Goal: Task Accomplishment & Management: Use online tool/utility

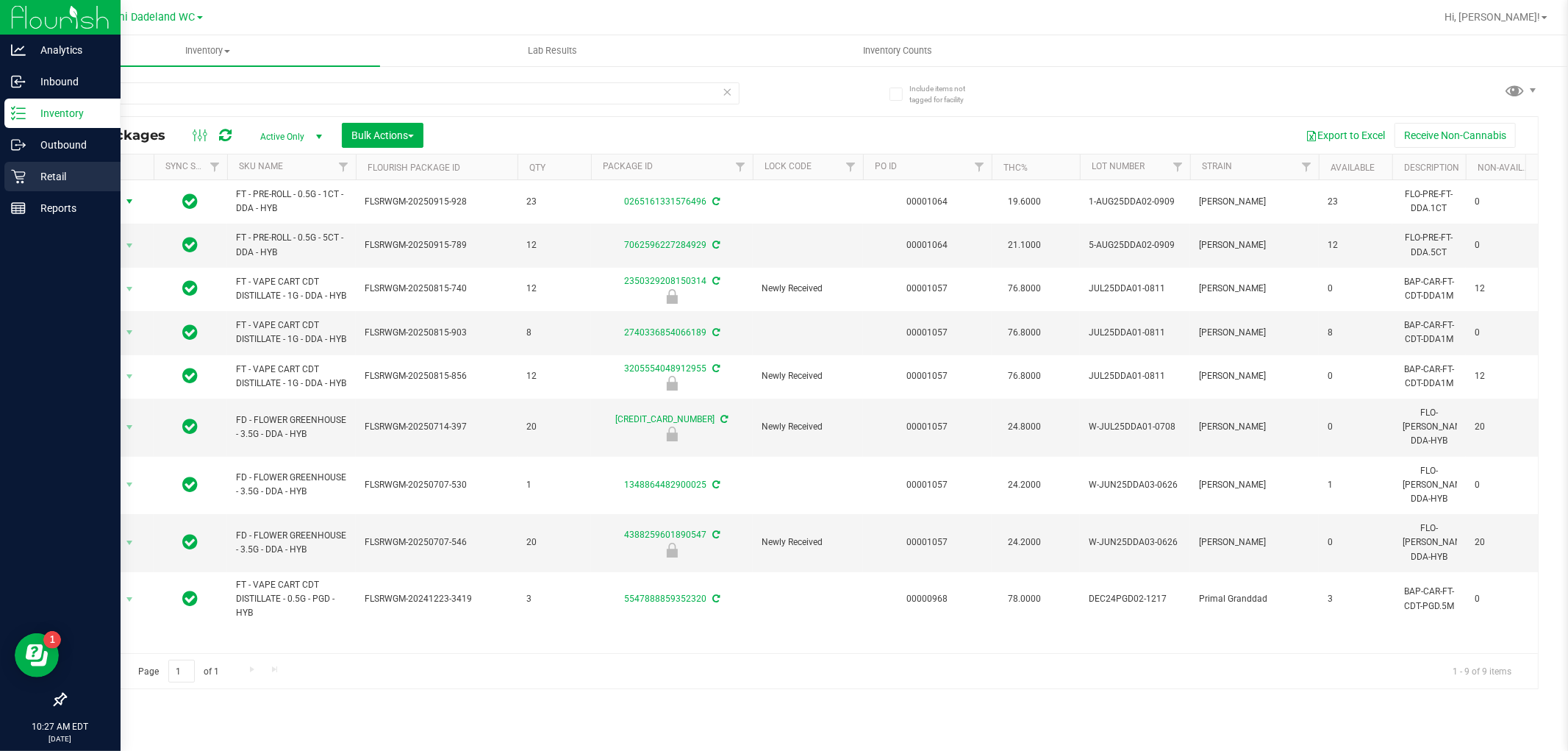
click at [48, 178] on p "Retail" at bounding box center [70, 176] width 88 height 18
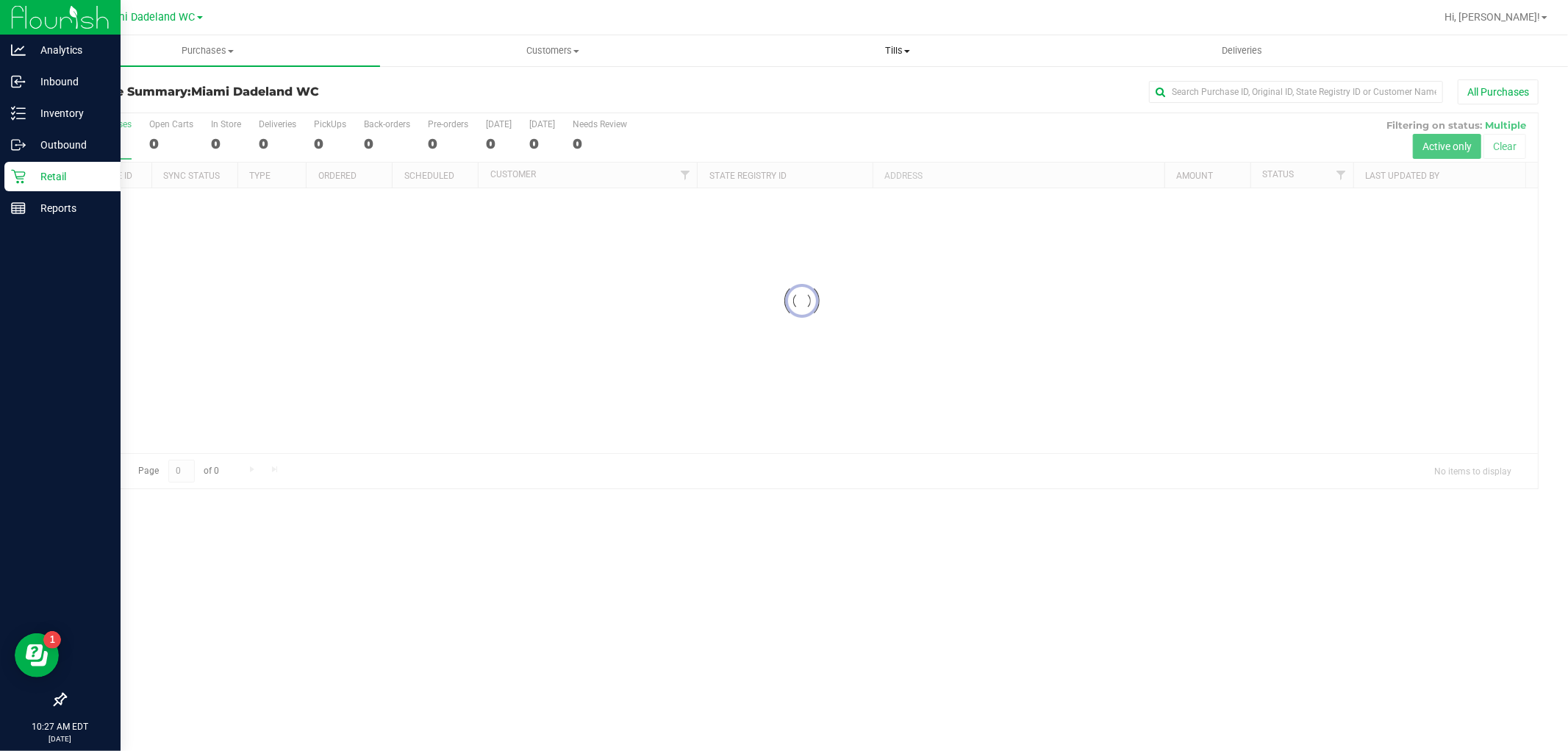
click at [896, 53] on span "Tills" at bounding box center [897, 50] width 343 height 14
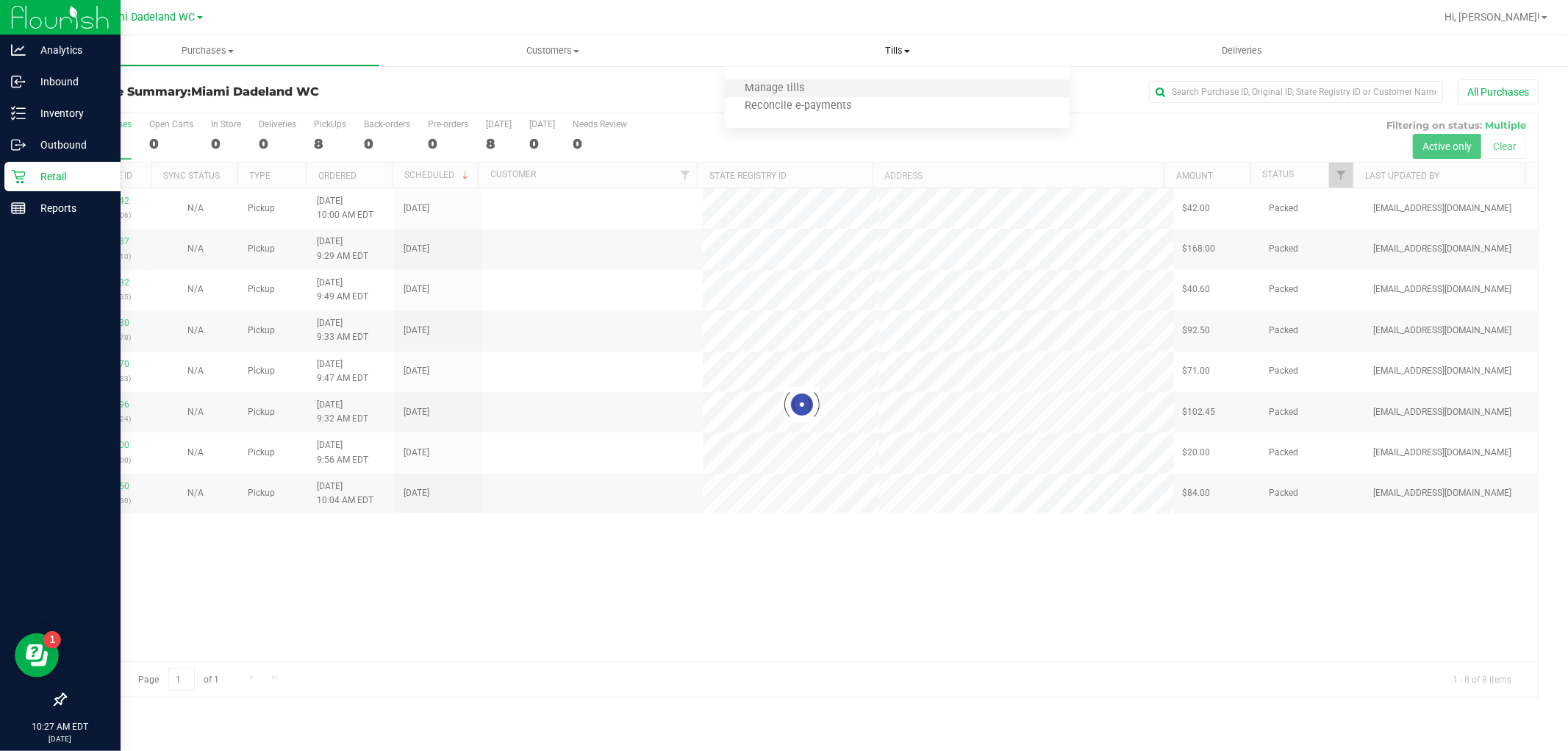
click at [770, 80] on li "Manage tills" at bounding box center [897, 89] width 345 height 18
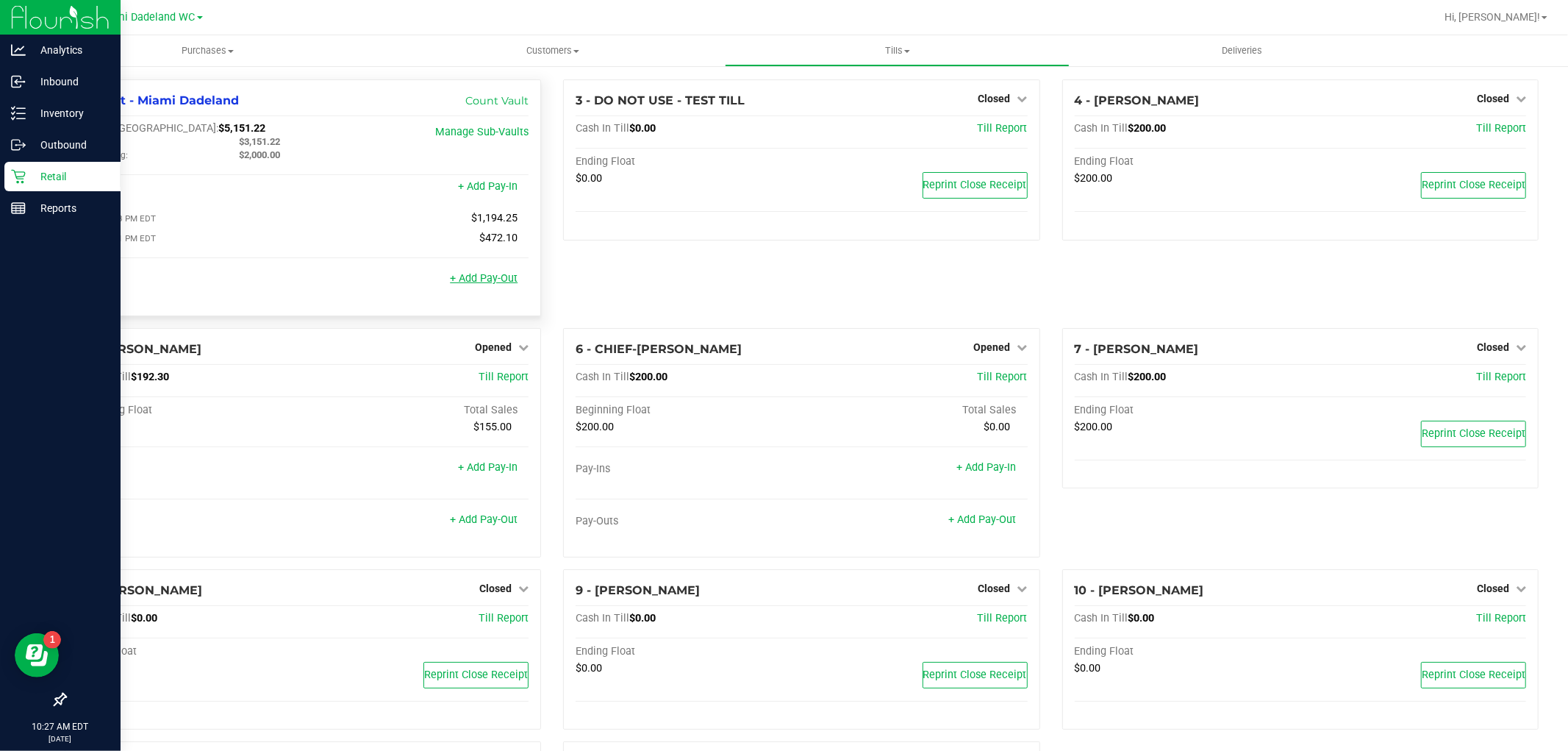
click at [487, 279] on link "+ Add Pay-Out" at bounding box center [483, 279] width 68 height 13
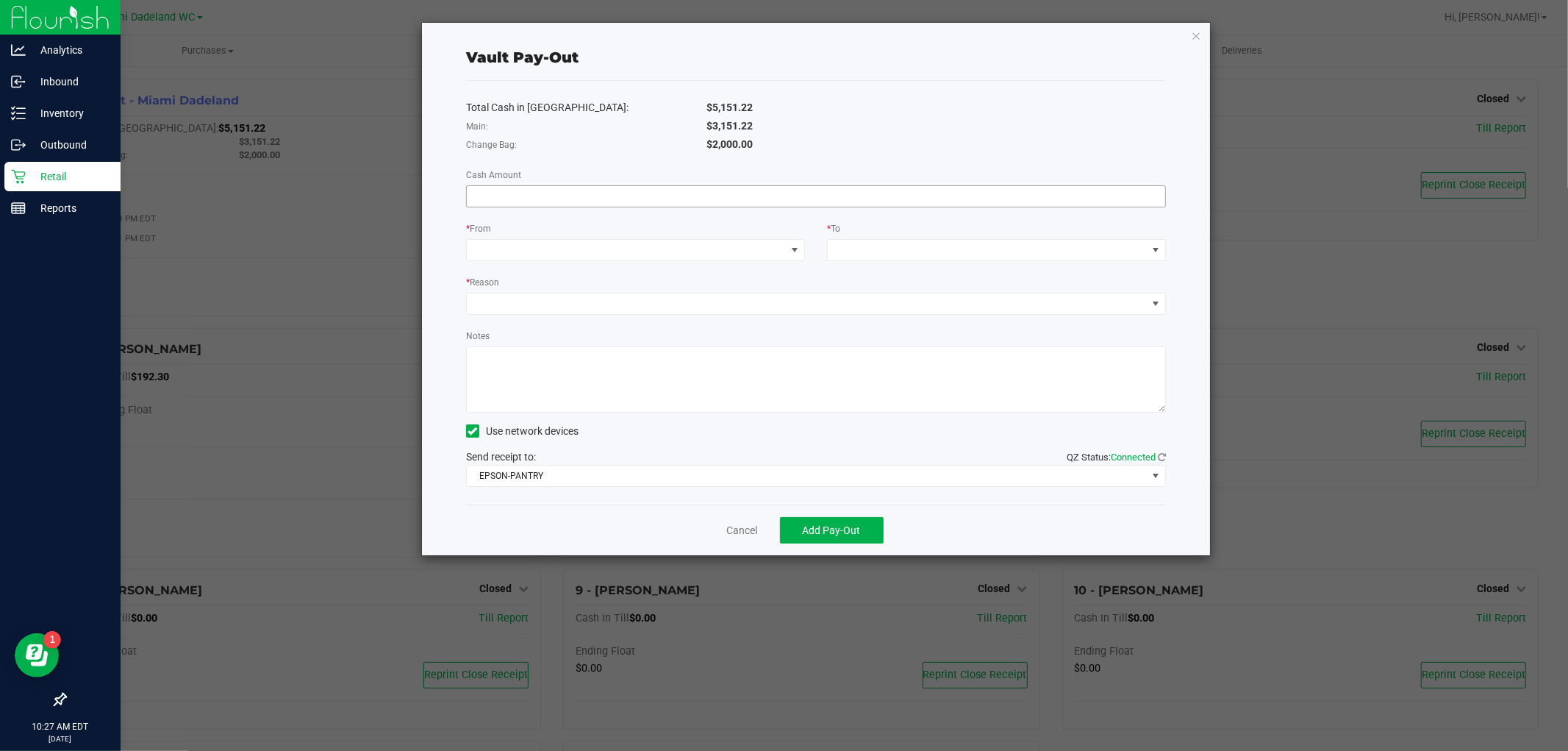
click at [660, 195] on input at bounding box center [816, 196] width 699 height 21
type input "$3,151.22"
click at [531, 237] on div "* From" at bounding box center [635, 230] width 339 height 18
click at [539, 247] on span at bounding box center [626, 250] width 319 height 21
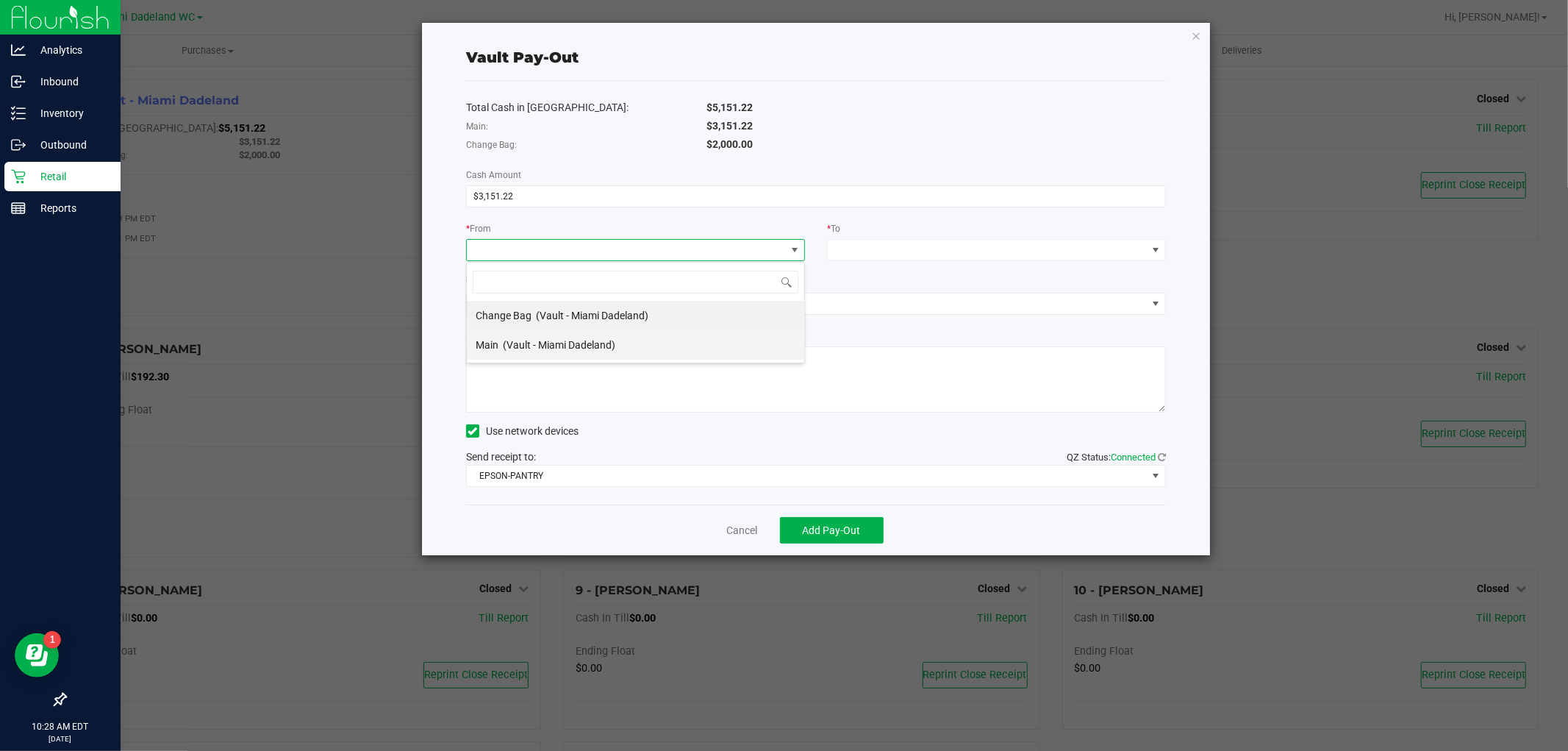
click at [567, 349] on span "(Vault - Miami Dadeland)" at bounding box center [559, 344] width 113 height 12
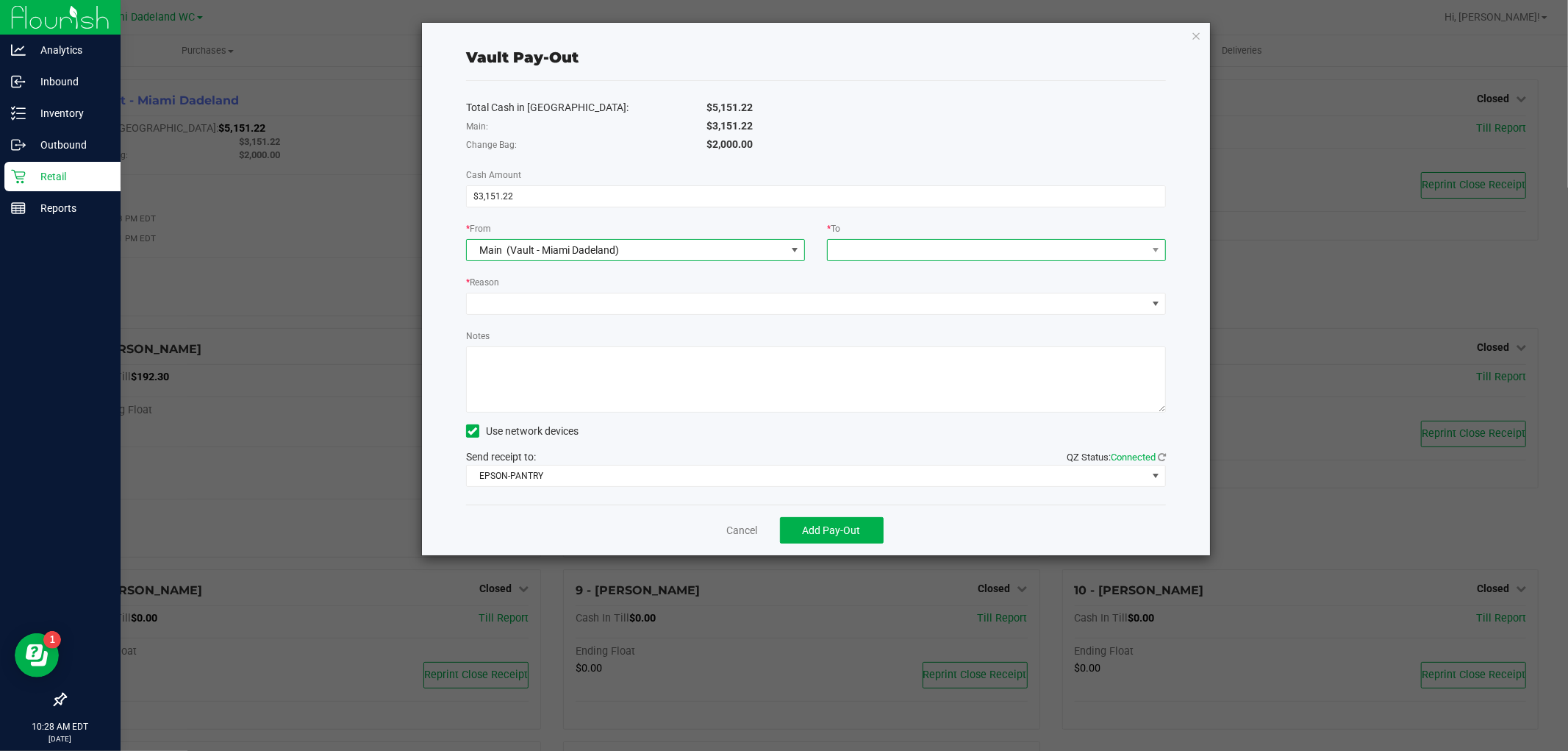
click at [945, 261] on span at bounding box center [996, 251] width 339 height 22
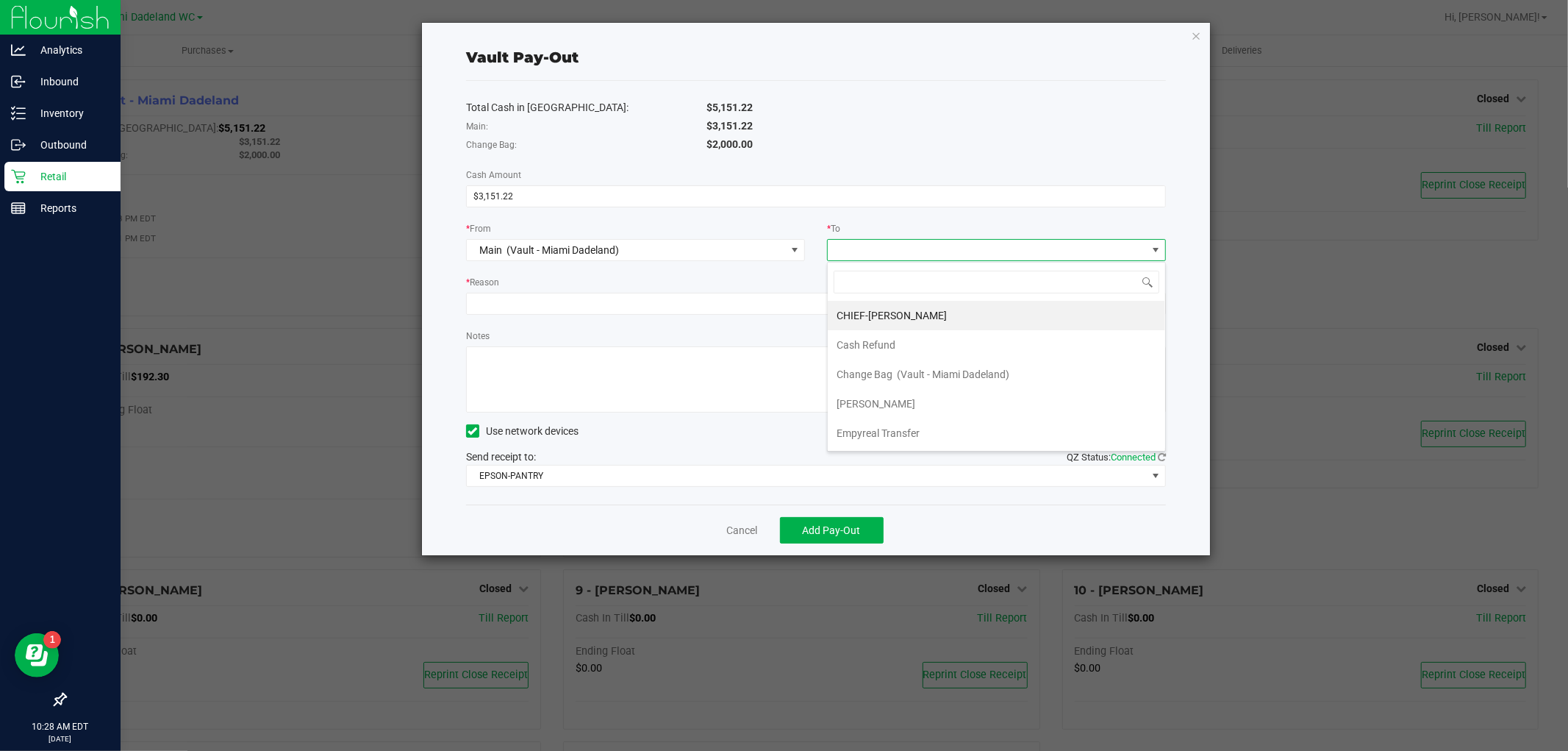
click at [938, 250] on span at bounding box center [987, 250] width 319 height 21
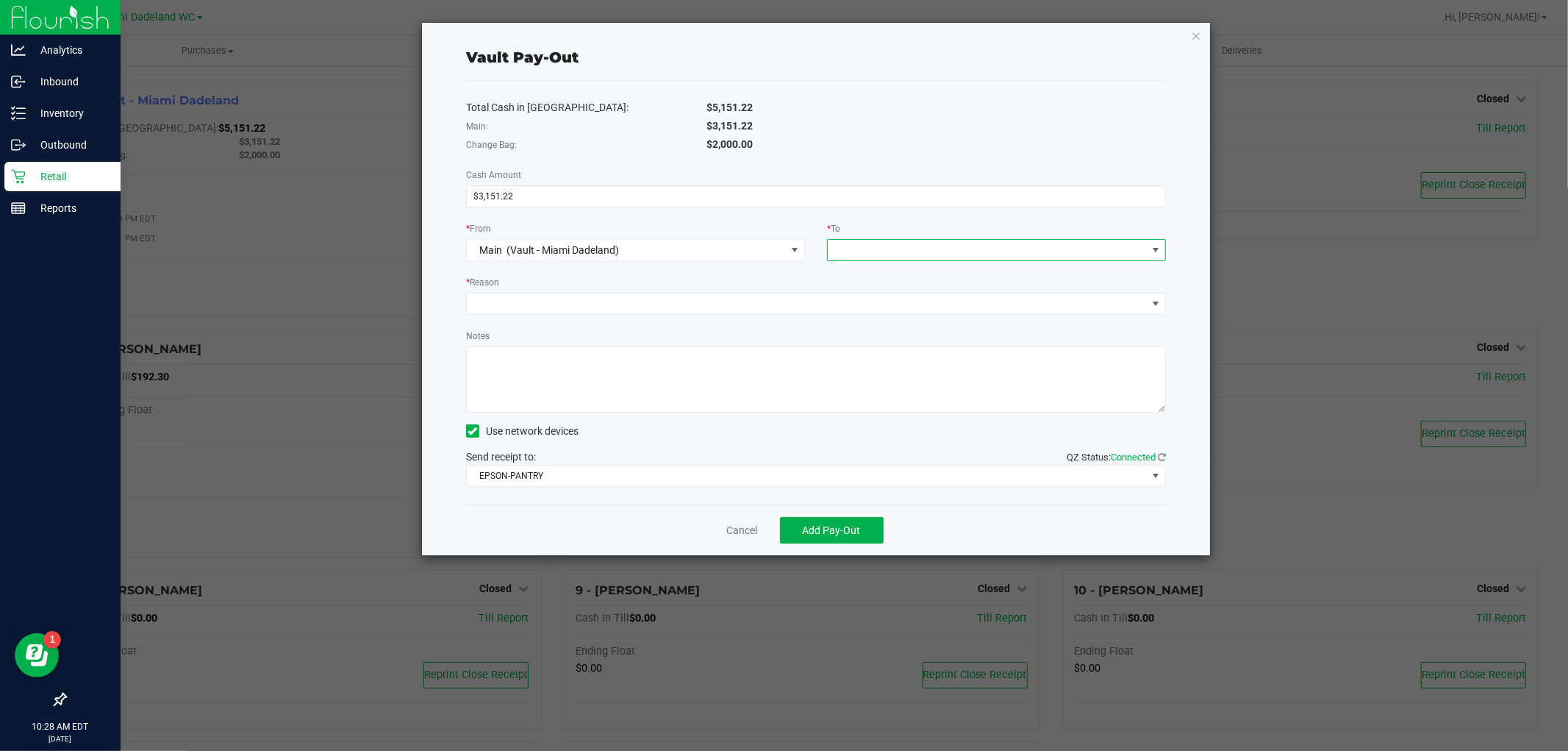
click at [938, 250] on span at bounding box center [987, 250] width 319 height 21
click at [914, 430] on span "Empyreal Transfer" at bounding box center [878, 433] width 83 height 12
click at [518, 309] on span at bounding box center [807, 304] width 680 height 21
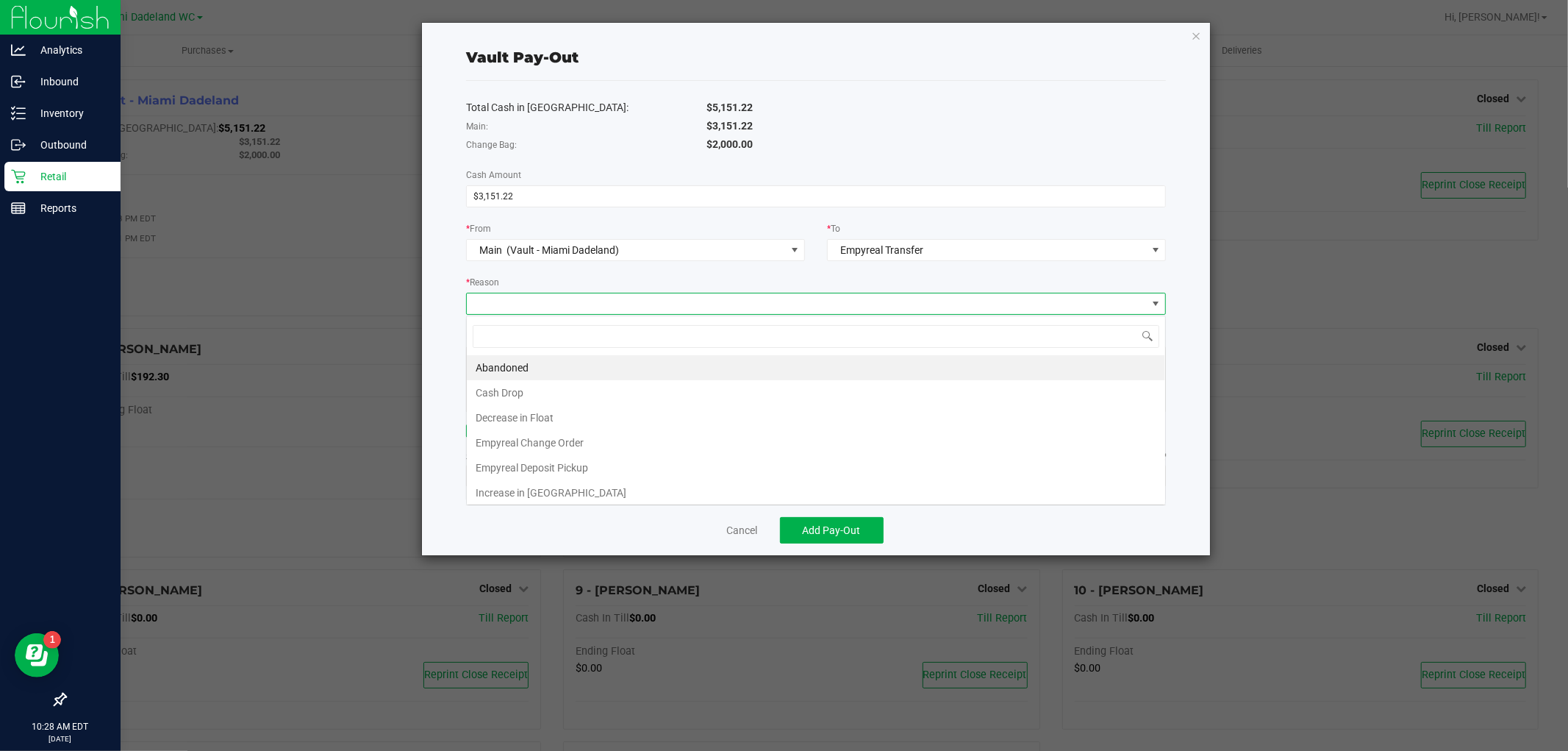
scroll to position [22, 700]
click at [510, 466] on li "Empyreal Deposit Pickup" at bounding box center [816, 468] width 699 height 25
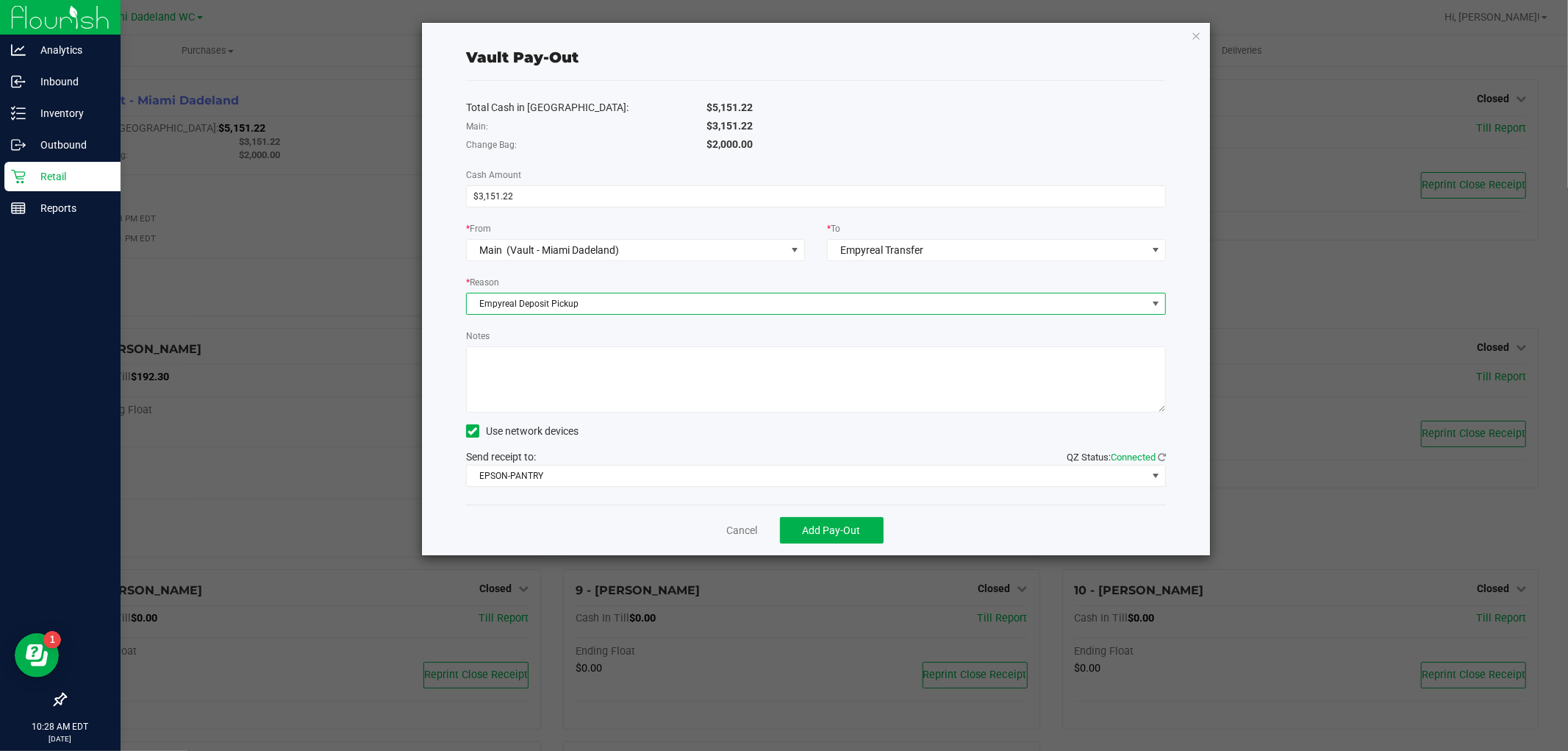
click at [533, 366] on textarea "Notes" at bounding box center [816, 380] width 700 height 66
type textarea "mkyles"
click at [859, 530] on span "Add Pay-Out" at bounding box center [832, 530] width 58 height 12
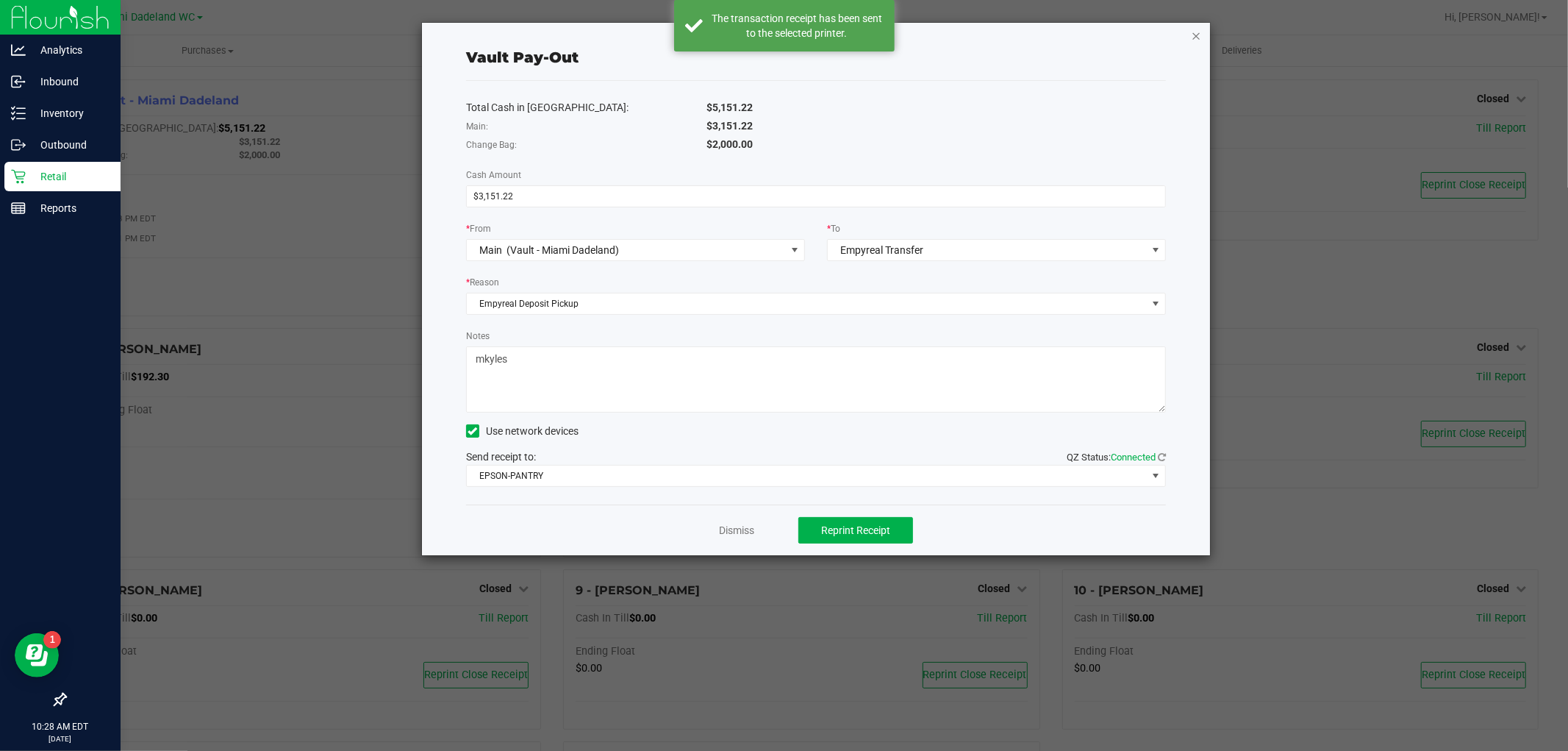
click at [1200, 34] on icon "button" at bounding box center [1196, 35] width 10 height 18
